Goal: Information Seeking & Learning: Learn about a topic

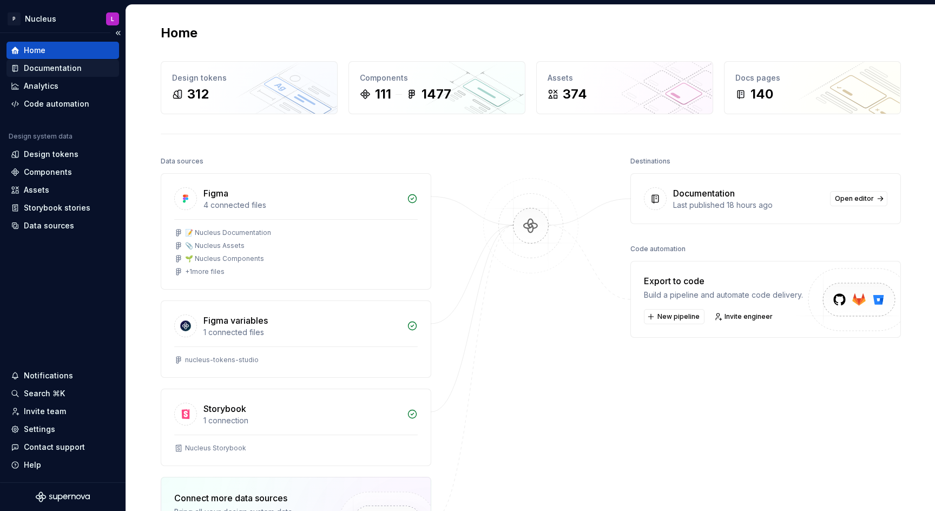
click at [55, 71] on div "Documentation" at bounding box center [53, 68] width 58 height 11
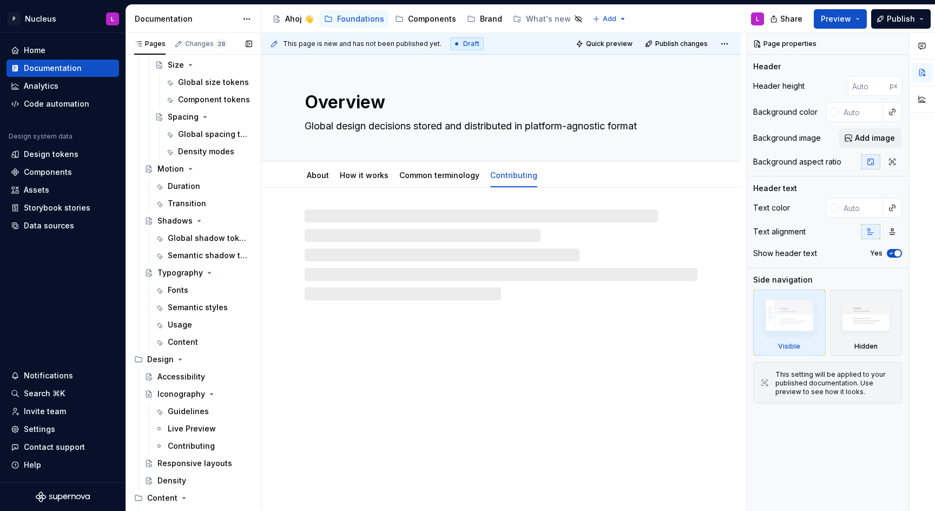
scroll to position [483, 0]
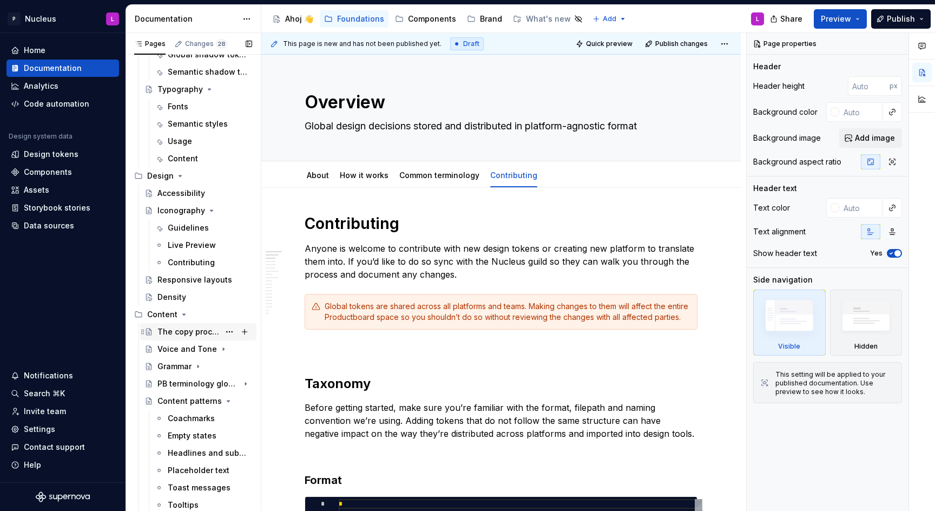
click at [184, 332] on div "The copy process" at bounding box center [188, 331] width 62 height 11
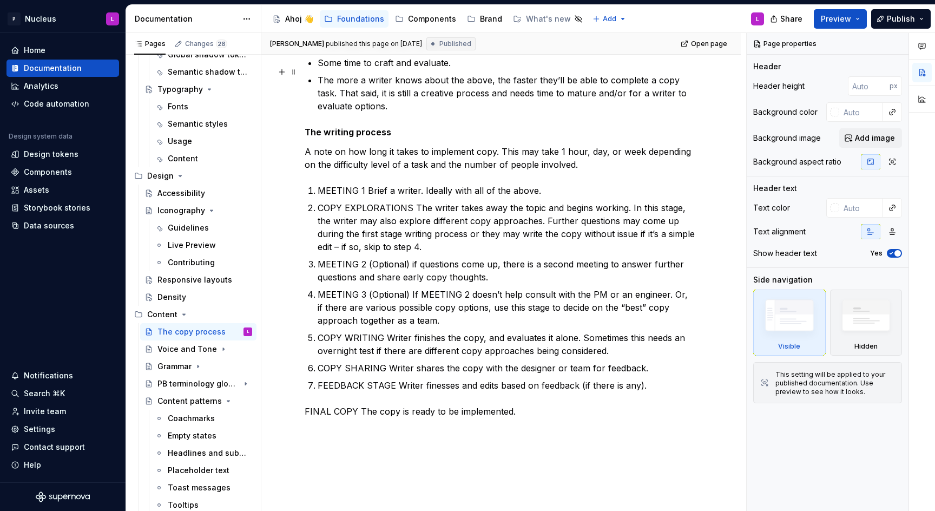
scroll to position [925, 0]
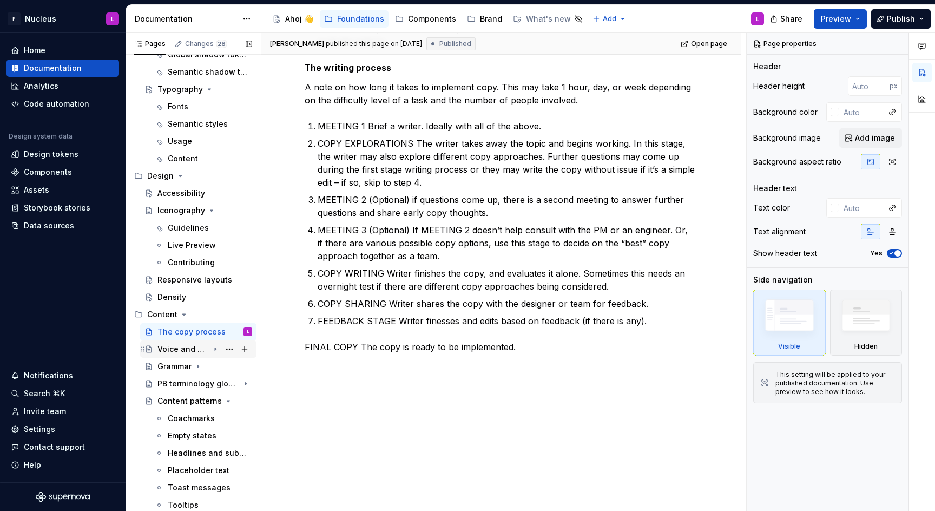
click at [193, 352] on div "Voice and Tone" at bounding box center [182, 349] width 51 height 11
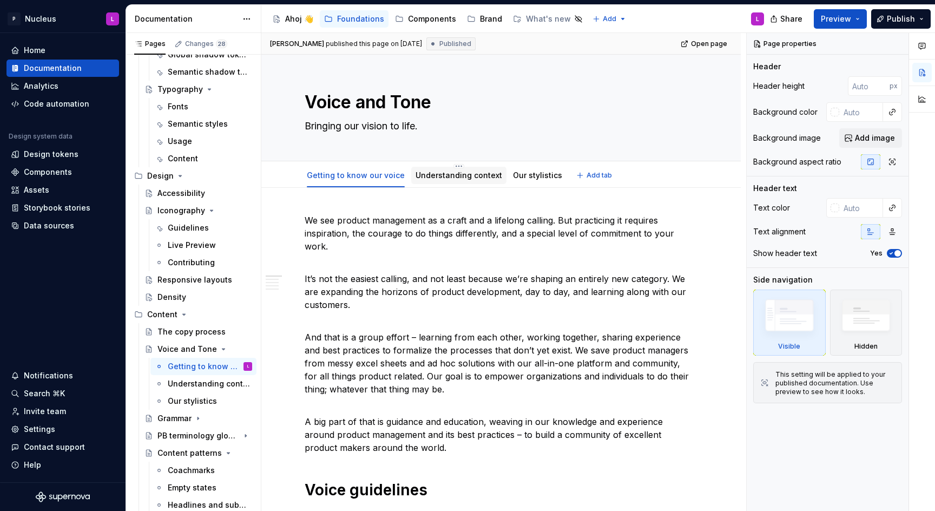
click at [455, 177] on link "Understanding context" at bounding box center [459, 174] width 87 height 9
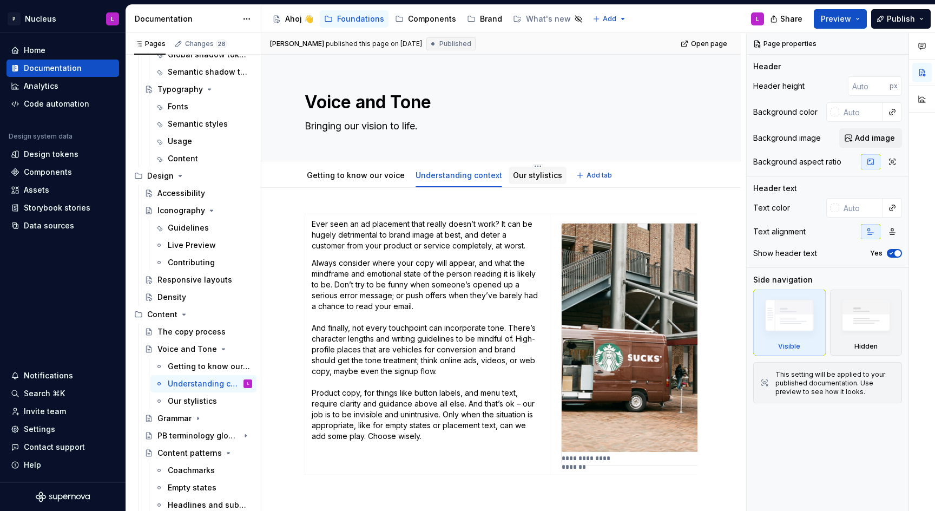
click at [520, 179] on link "Our stylistics" at bounding box center [537, 174] width 49 height 9
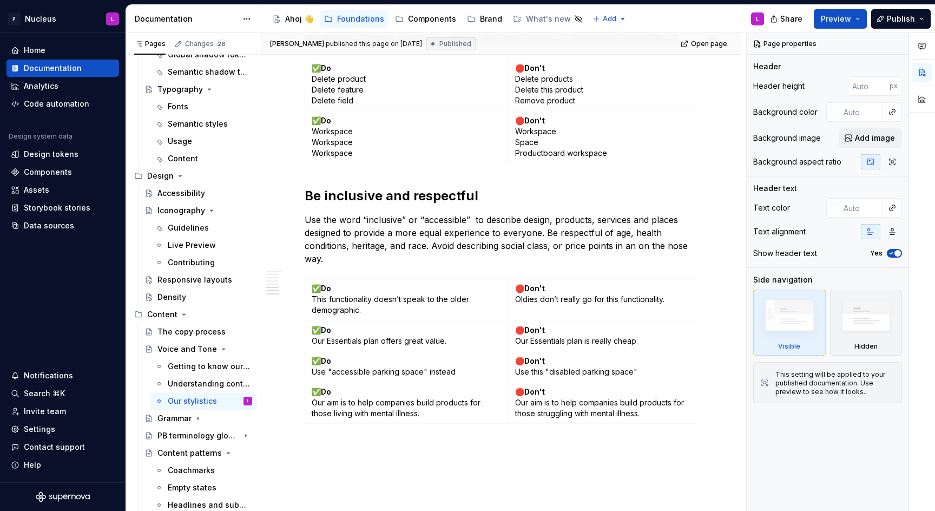
scroll to position [1696, 0]
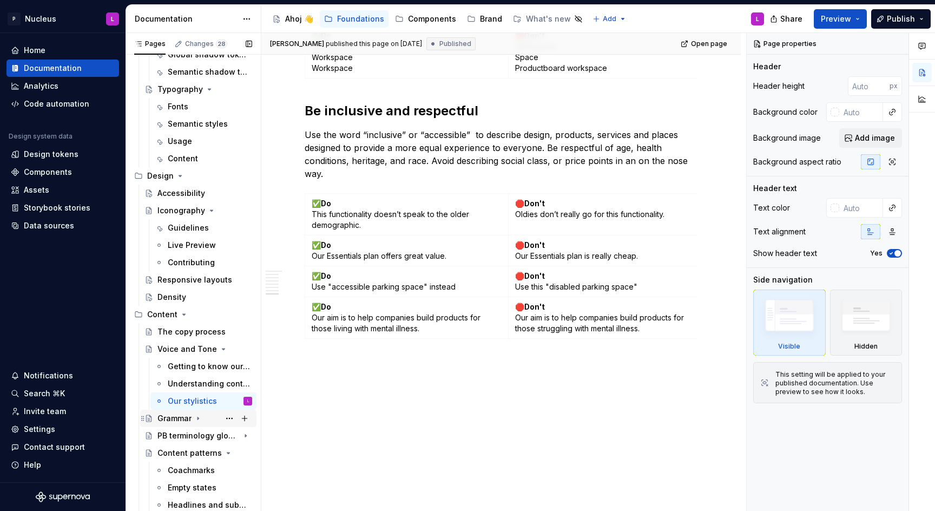
click at [182, 420] on div "Grammar" at bounding box center [174, 418] width 34 height 11
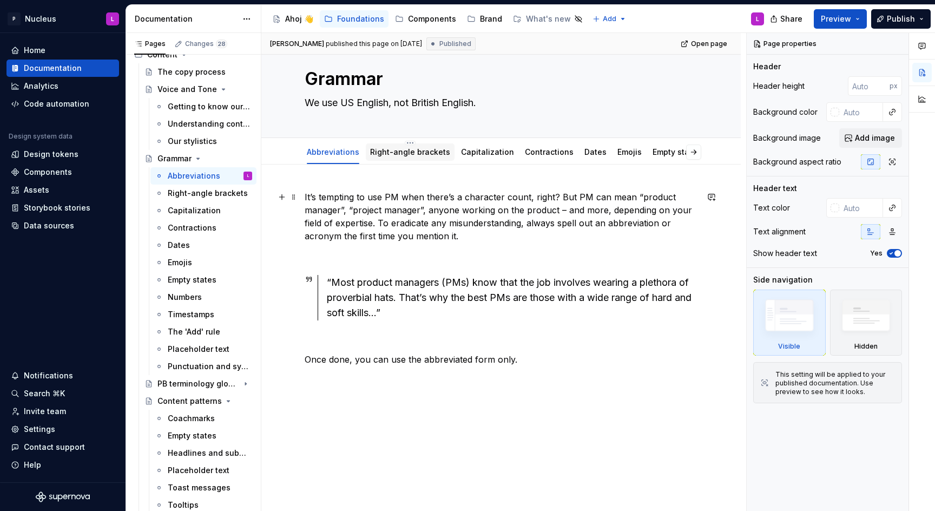
scroll to position [21, 0]
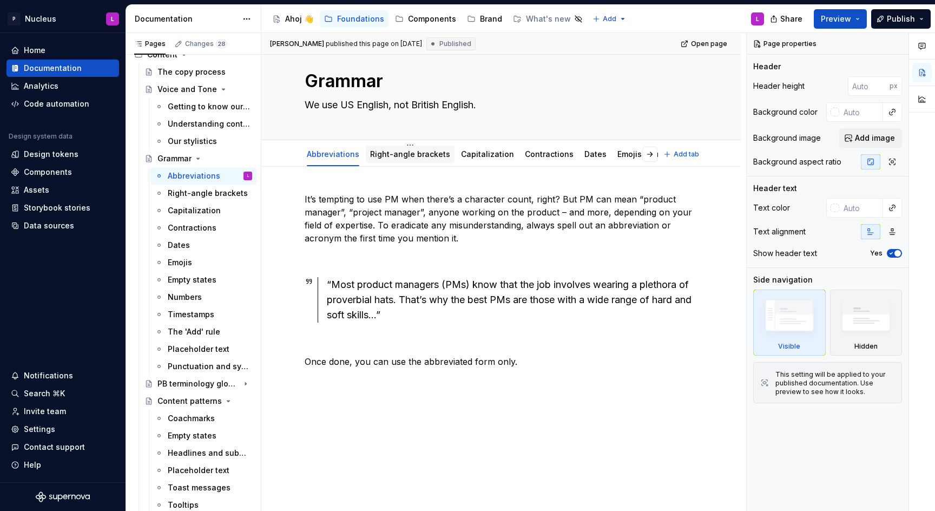
click at [424, 154] on link "Right-angle brackets" at bounding box center [410, 153] width 80 height 9
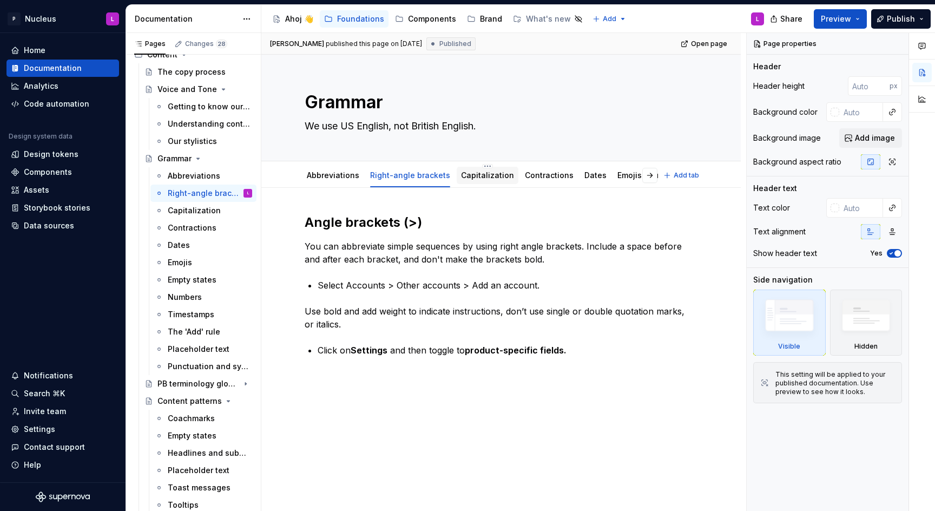
click at [468, 170] on div "Capitalization" at bounding box center [487, 175] width 53 height 11
click at [484, 177] on link "Capitalization" at bounding box center [487, 174] width 53 height 9
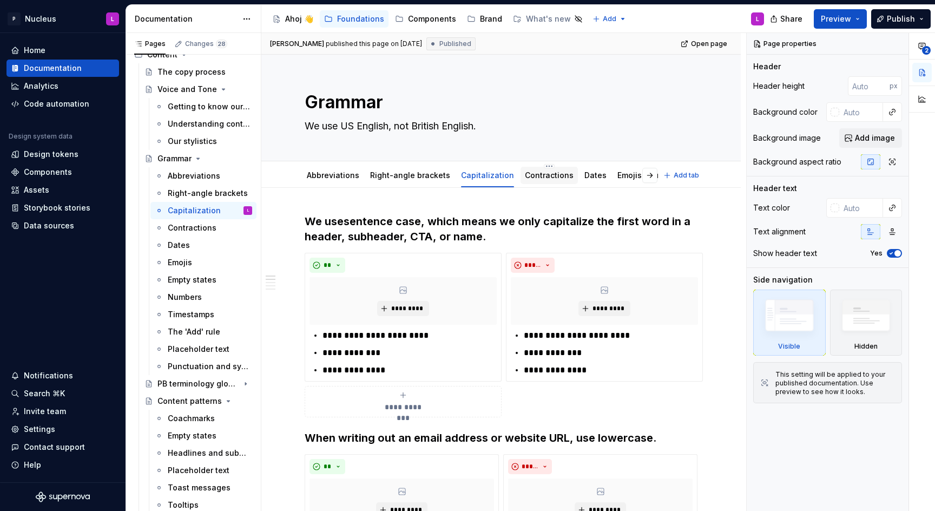
click at [542, 176] on link "Contractions" at bounding box center [549, 174] width 49 height 9
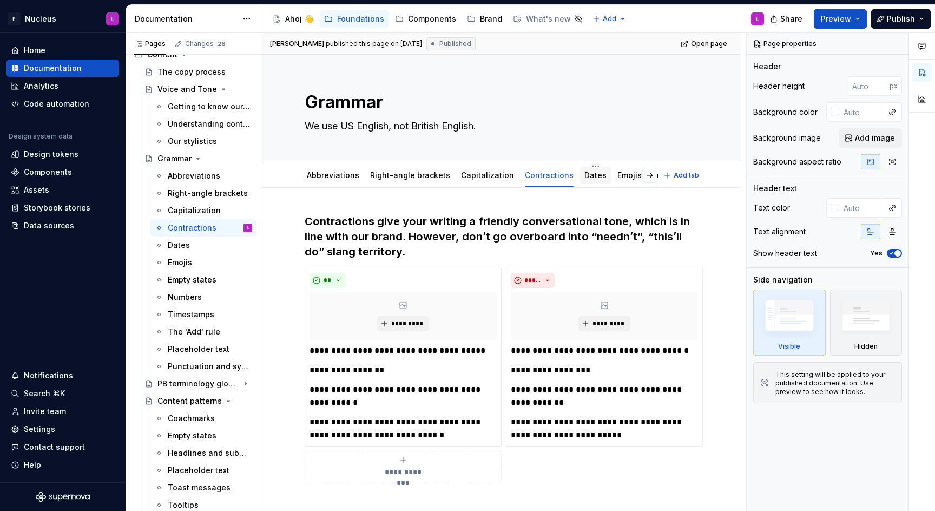
click at [584, 172] on link "Dates" at bounding box center [595, 174] width 22 height 9
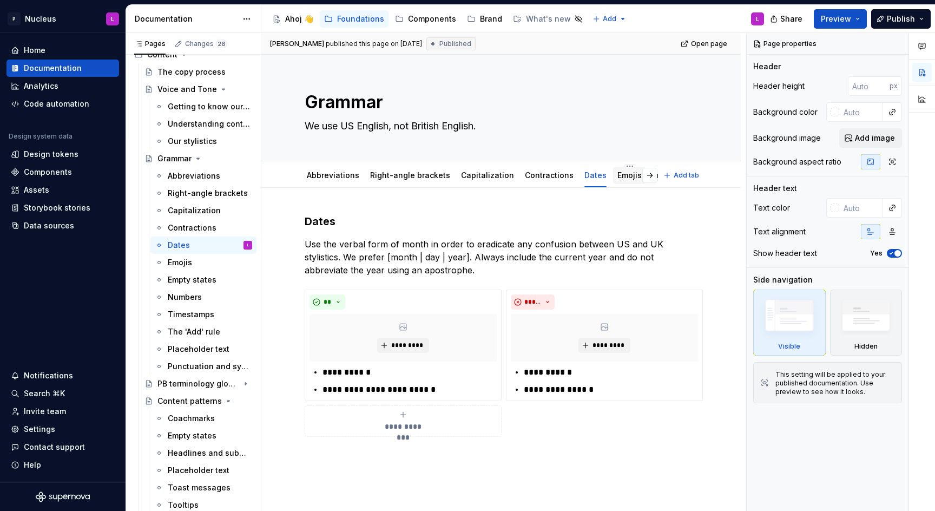
click at [617, 173] on link "Emojis" at bounding box center [629, 174] width 24 height 9
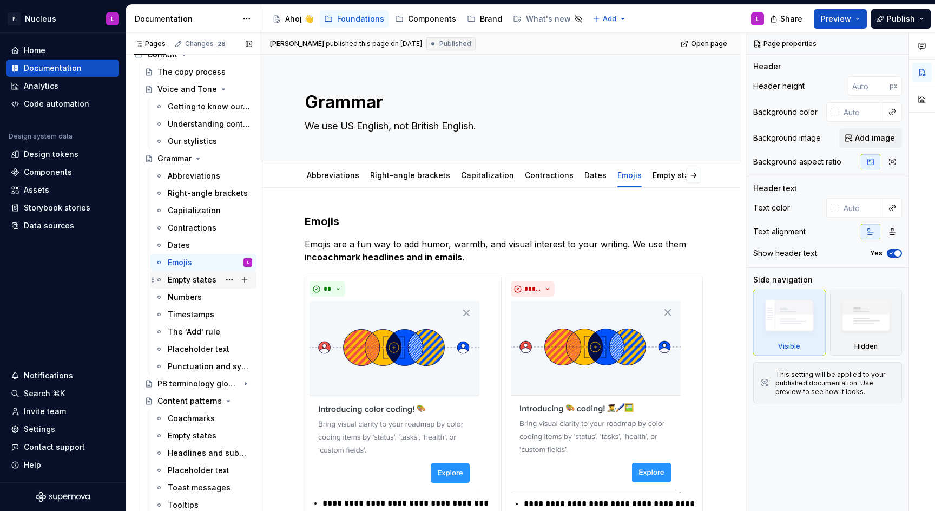
click at [188, 283] on div "Empty states" at bounding box center [192, 279] width 49 height 11
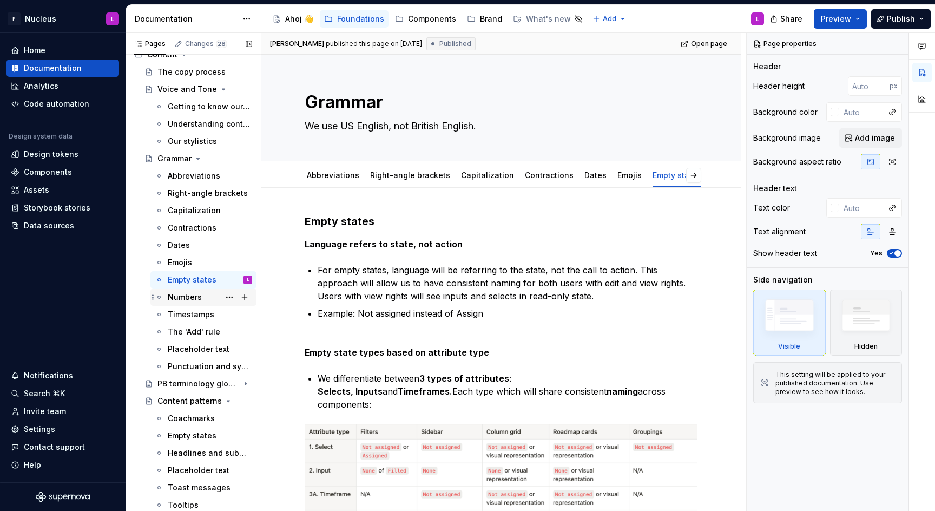
click at [206, 293] on div "Numbers" at bounding box center [210, 297] width 84 height 15
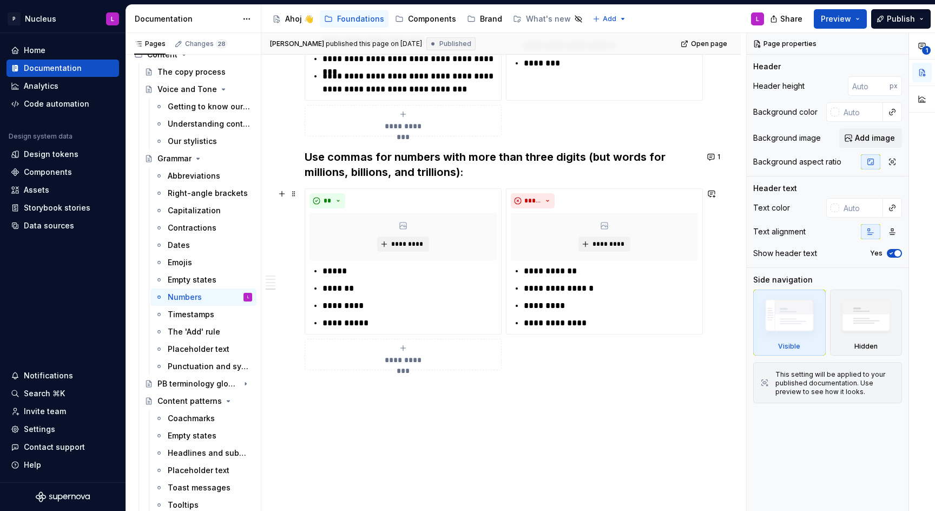
scroll to position [1032, 0]
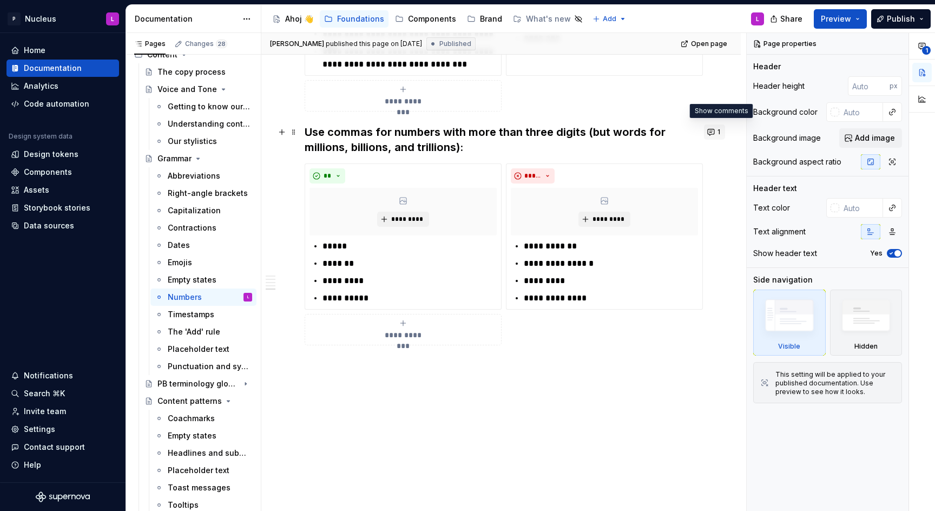
click at [716, 129] on button "1" at bounding box center [714, 131] width 21 height 15
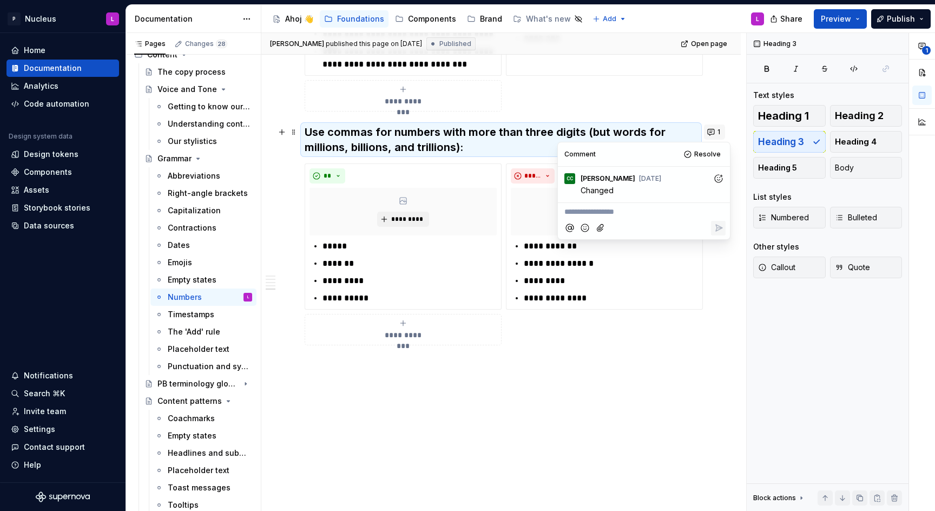
click at [714, 136] on button "1" at bounding box center [714, 131] width 21 height 15
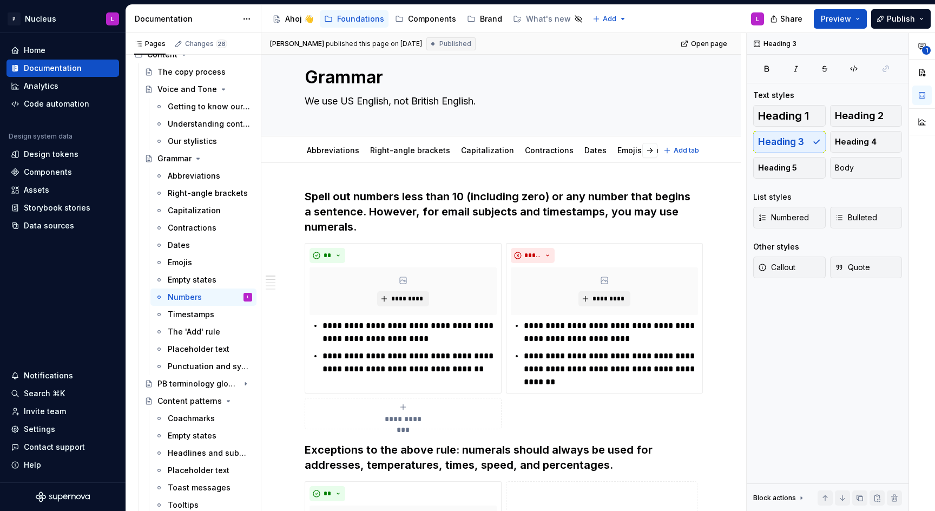
scroll to position [0, 0]
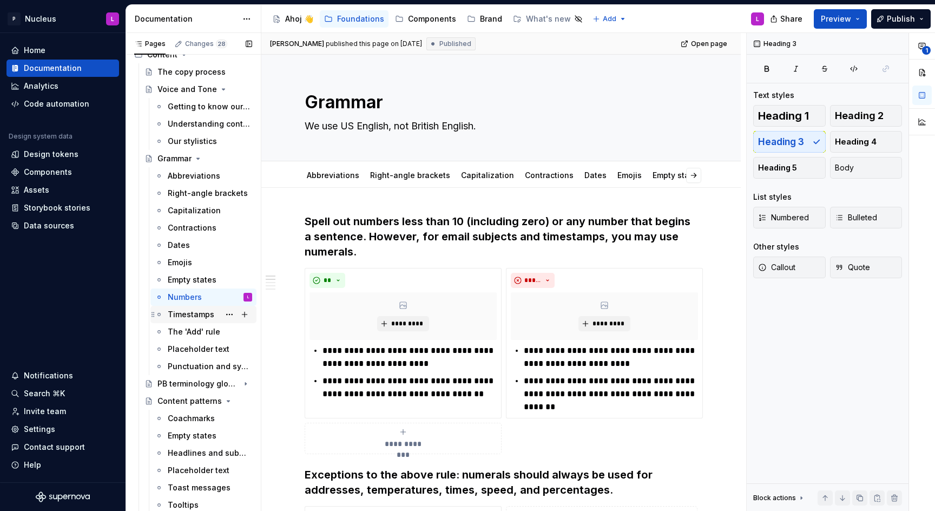
click at [178, 317] on div "Timestamps" at bounding box center [191, 314] width 47 height 11
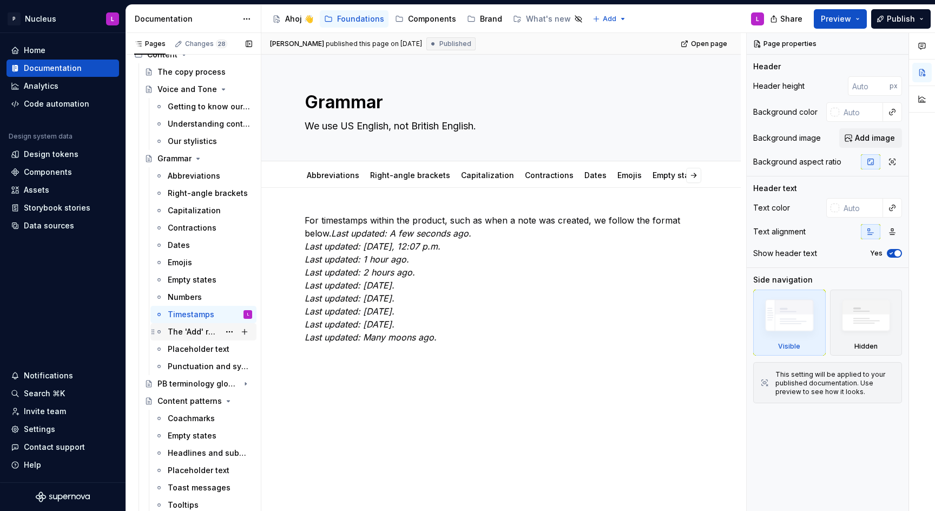
click at [195, 332] on div "The 'Add' rule" at bounding box center [194, 331] width 52 height 11
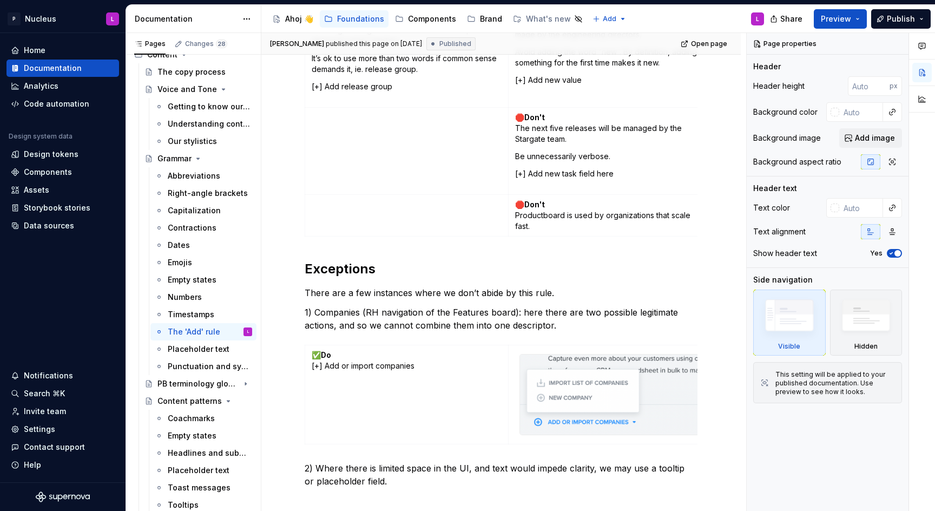
scroll to position [657, 0]
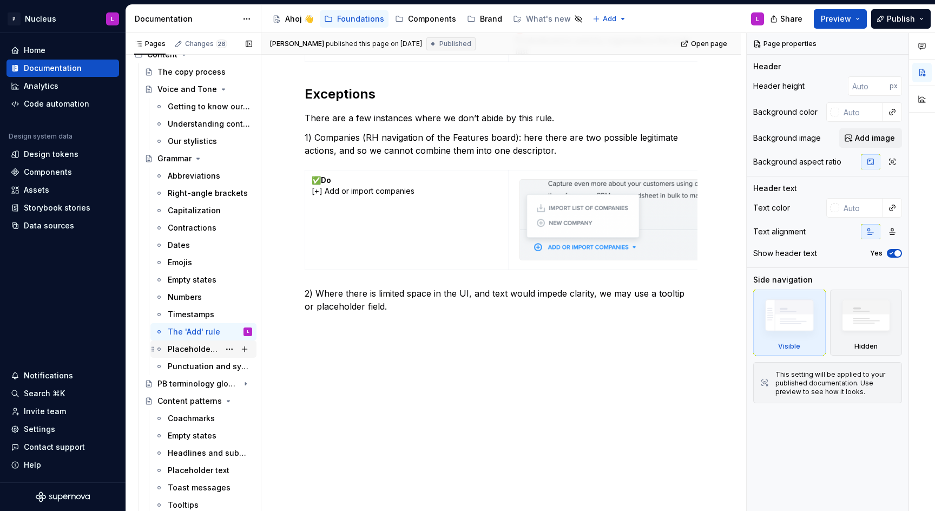
click at [188, 354] on div "Placeholder text" at bounding box center [194, 349] width 52 height 11
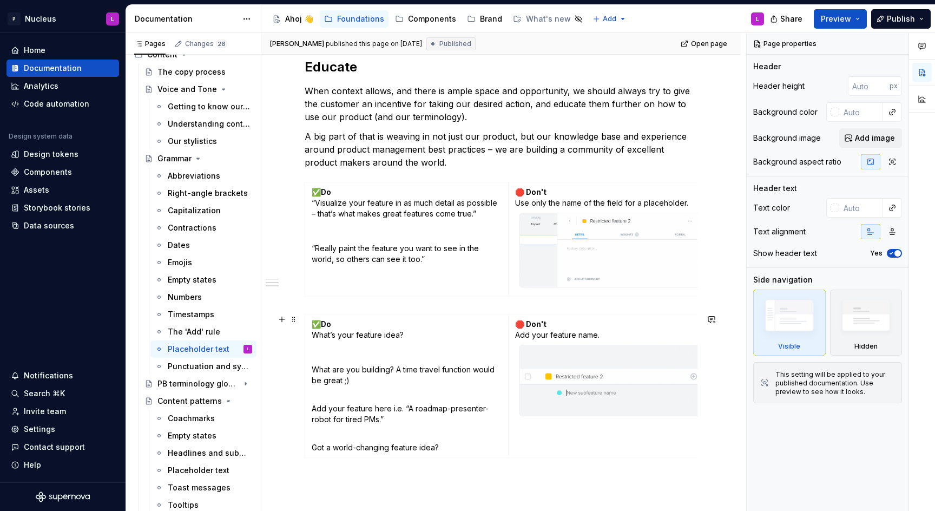
scroll to position [720, 0]
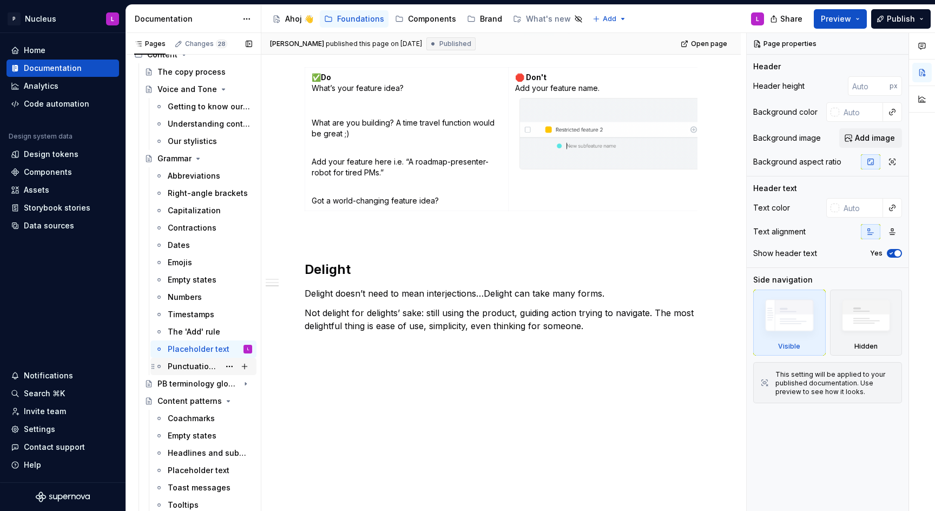
click at [192, 367] on div "Punctuation and symbols" at bounding box center [194, 366] width 52 height 11
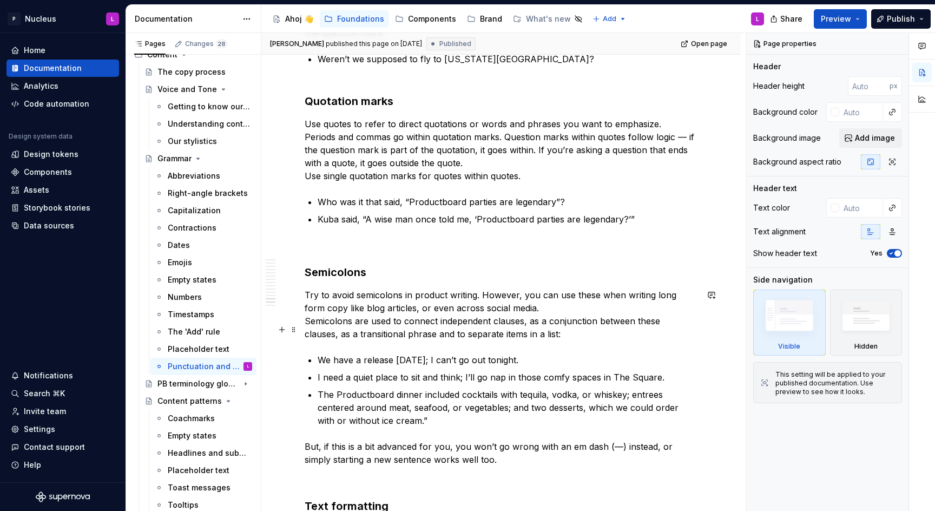
scroll to position [3539, 0]
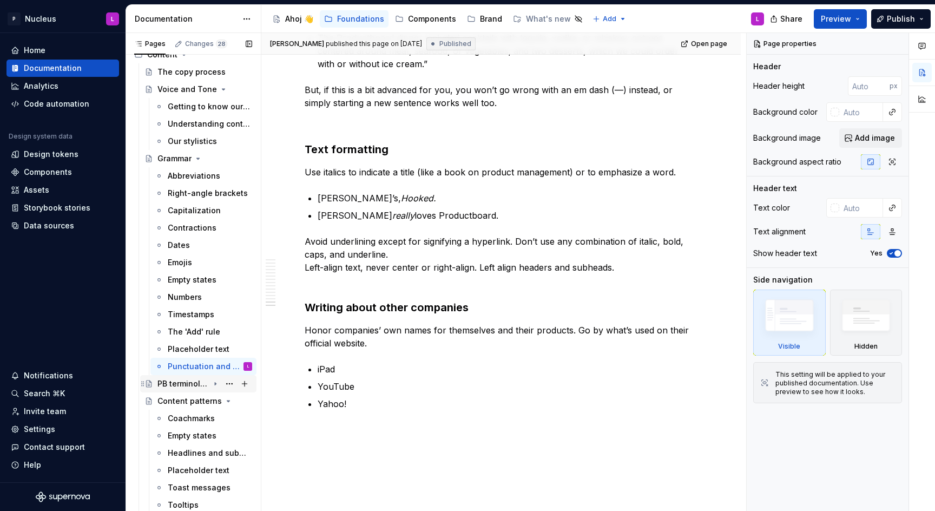
click at [185, 380] on div "PB terminology glossary" at bounding box center [182, 383] width 51 height 11
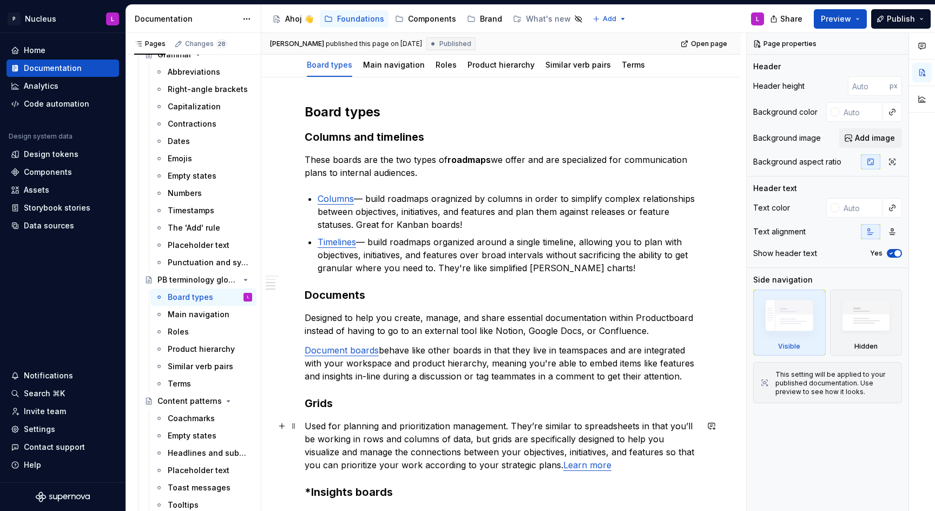
scroll to position [377, 0]
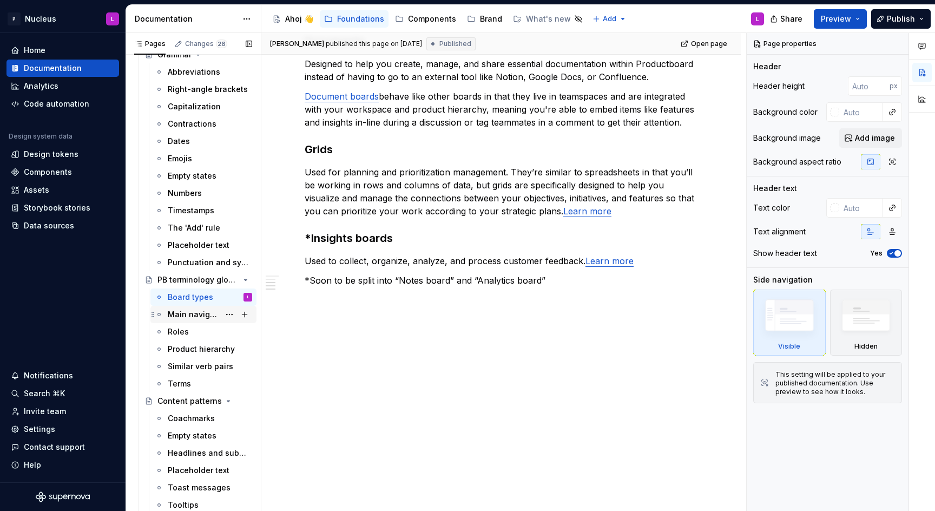
click at [195, 318] on div "Main navigation" at bounding box center [194, 314] width 52 height 11
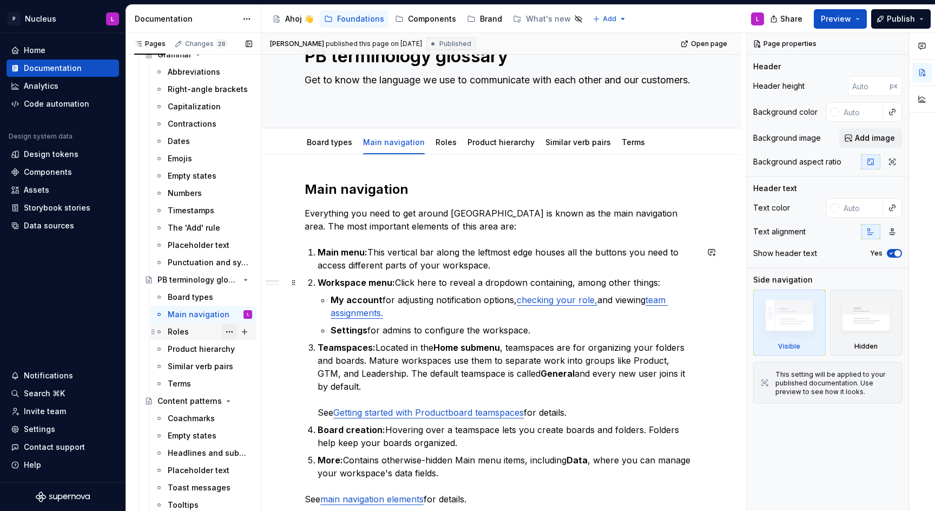
scroll to position [40, 0]
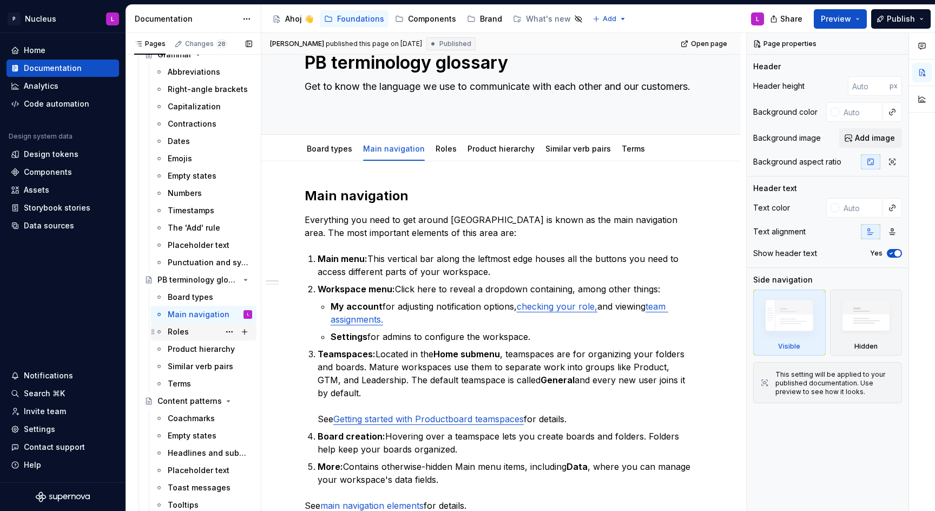
click at [181, 333] on div "Roles" at bounding box center [178, 331] width 21 height 11
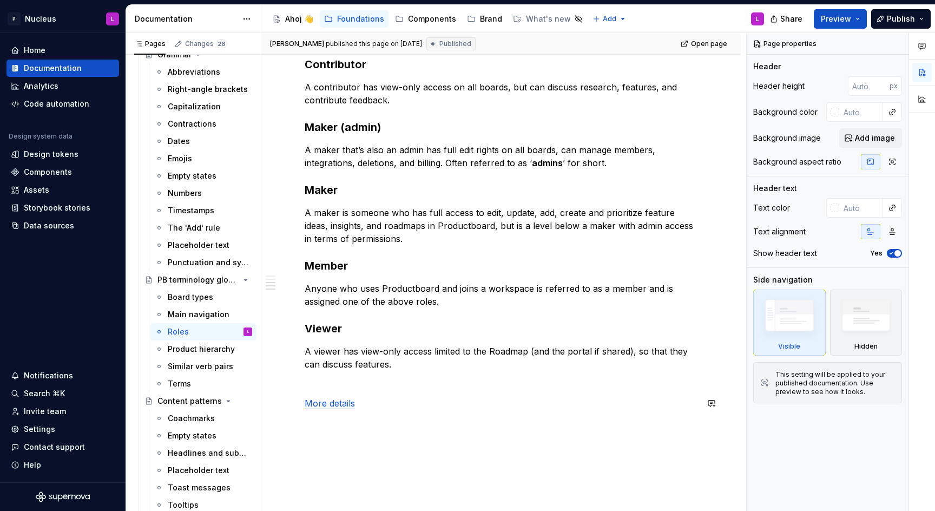
scroll to position [273, 0]
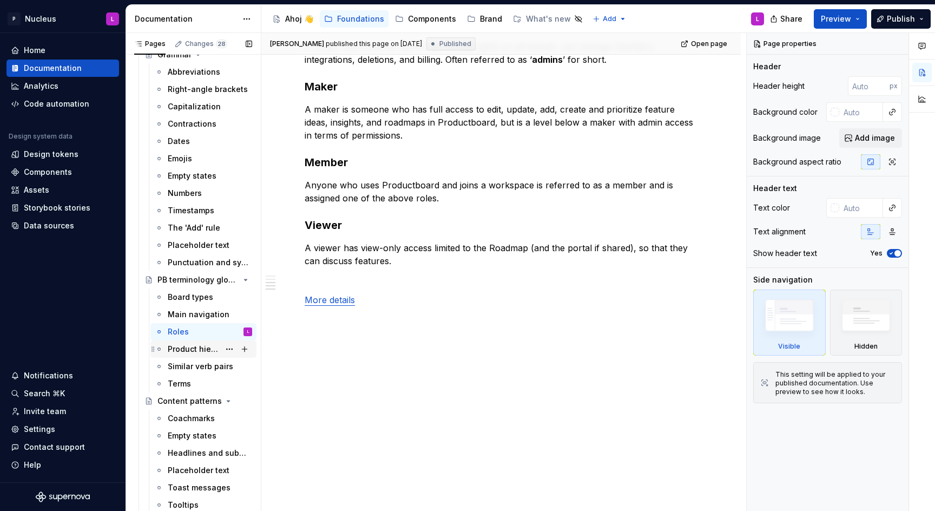
click at [196, 352] on div "Product hierarchy" at bounding box center [194, 349] width 52 height 11
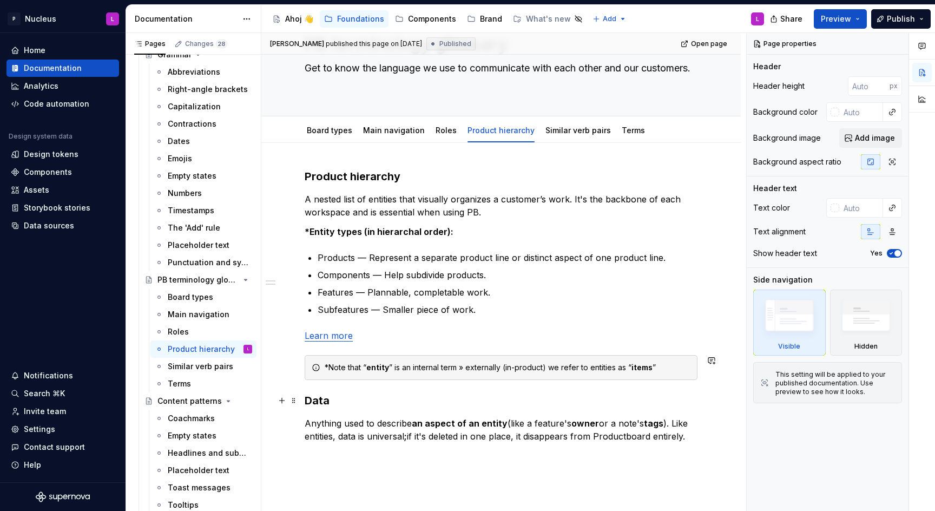
scroll to position [233, 0]
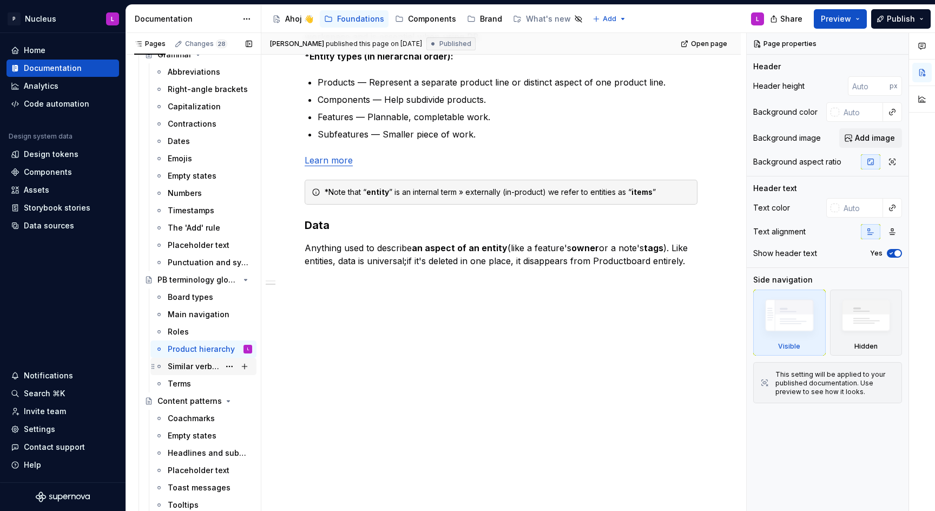
click at [189, 365] on div "Similar verb pairs" at bounding box center [194, 366] width 52 height 11
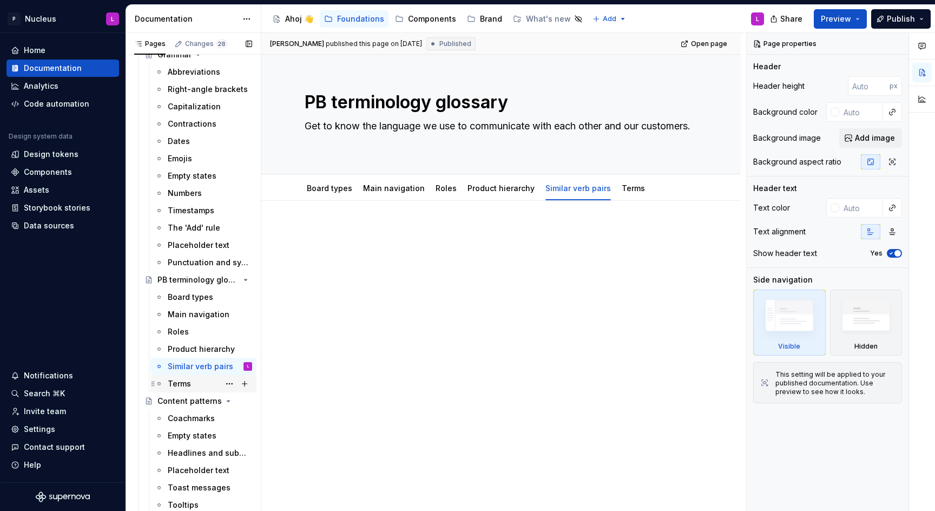
click at [187, 378] on div "Terms" at bounding box center [179, 383] width 23 height 11
click at [190, 419] on div "Coachmarks" at bounding box center [191, 418] width 47 height 11
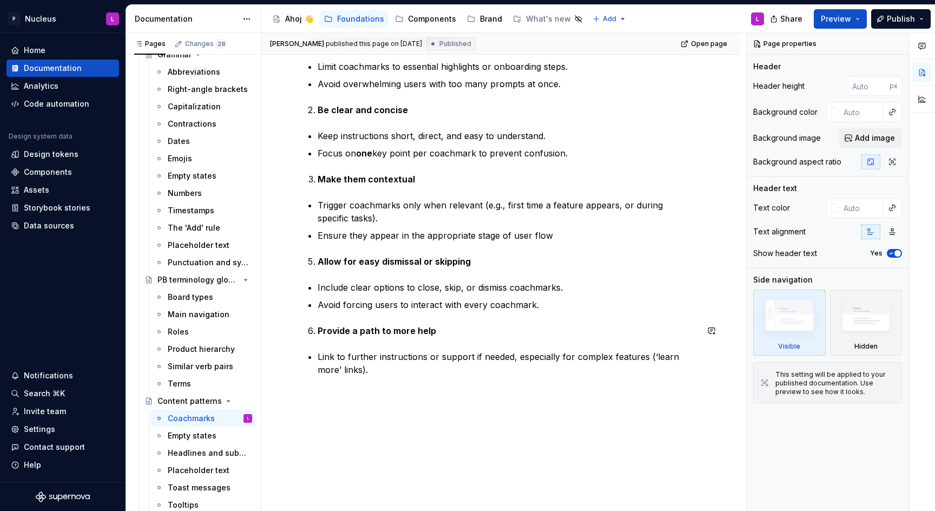
scroll to position [345, 0]
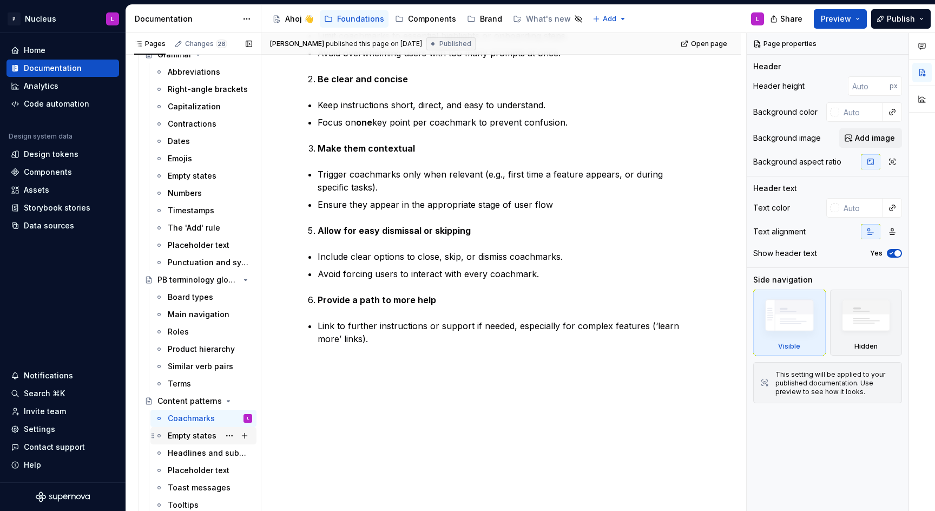
click at [176, 438] on div "Empty states" at bounding box center [192, 435] width 49 height 11
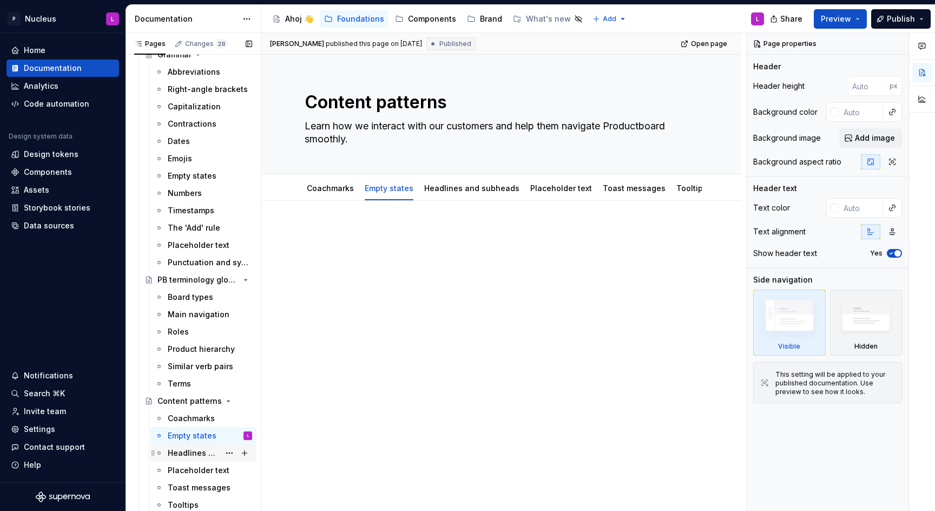
click at [196, 452] on div "Headlines and subheads" at bounding box center [194, 453] width 52 height 11
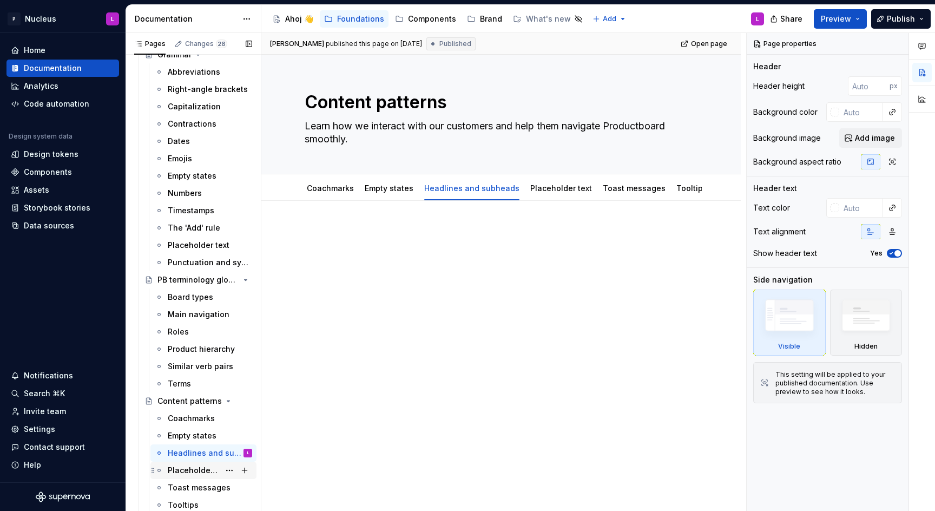
click at [190, 476] on div "Placeholder text" at bounding box center [210, 470] width 84 height 15
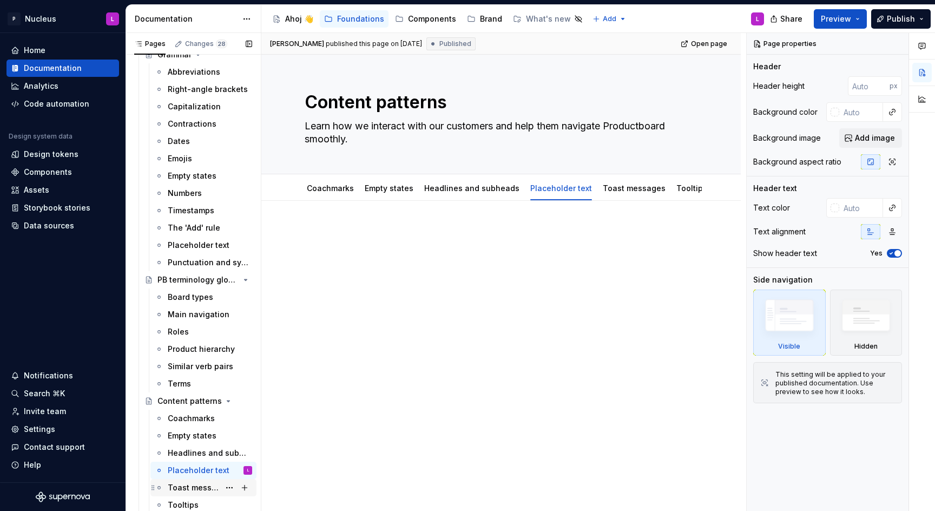
click at [197, 483] on div "Toast messages" at bounding box center [194, 487] width 52 height 11
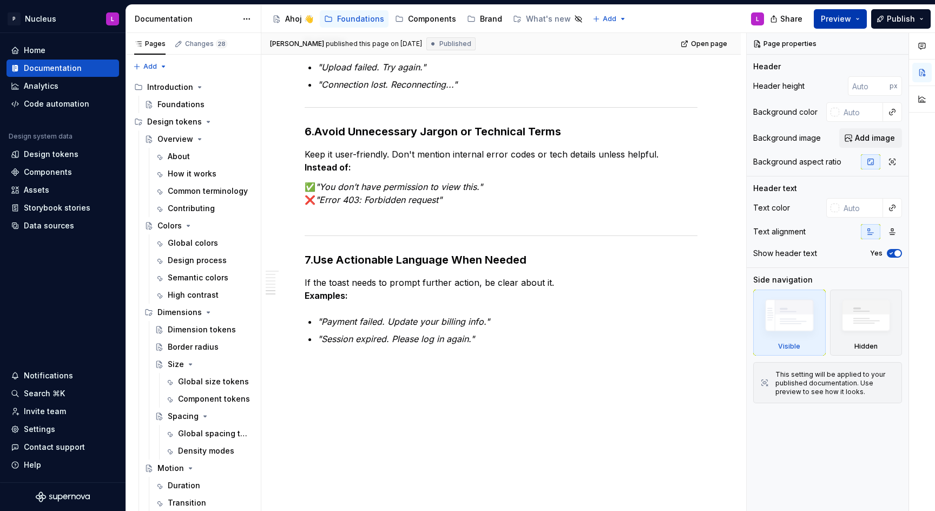
click at [857, 16] on button "Preview" at bounding box center [840, 18] width 53 height 19
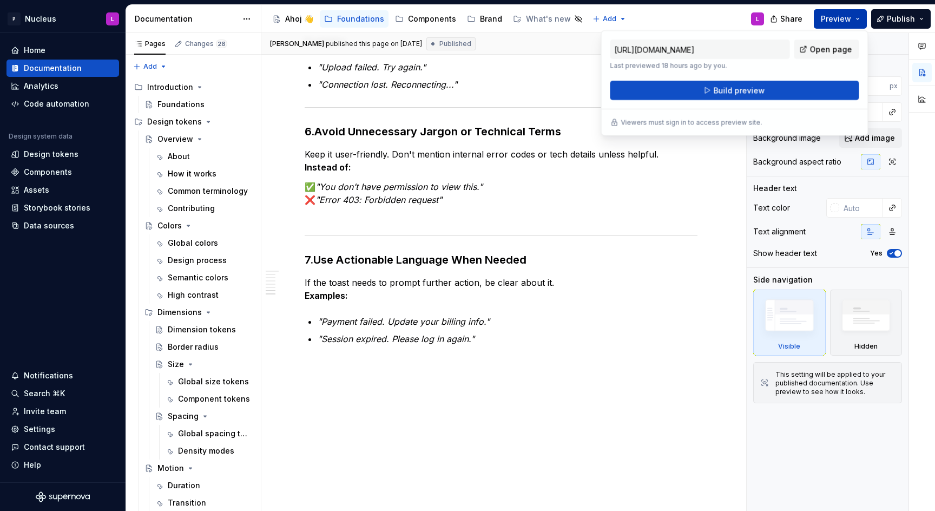
click at [854, 17] on button "Preview" at bounding box center [840, 18] width 53 height 19
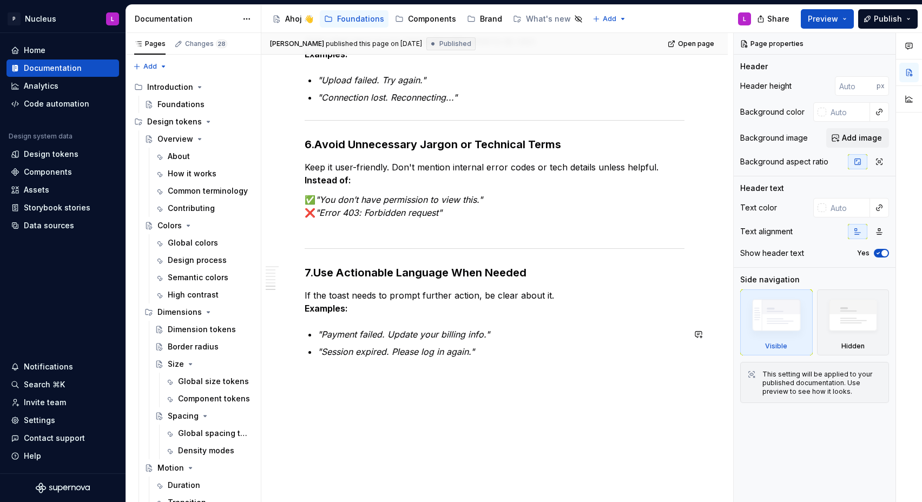
type textarea "*"
